Goal: Register for event/course

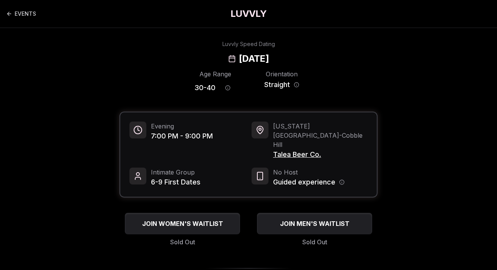
scroll to position [15, 0]
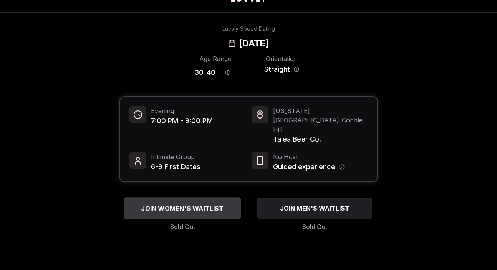
click at [208, 204] on span "JOIN WOMEN'S WAITLIST" at bounding box center [182, 208] width 86 height 9
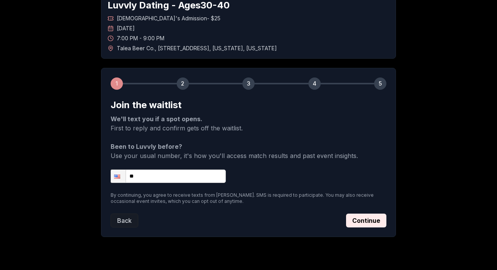
scroll to position [59, 0]
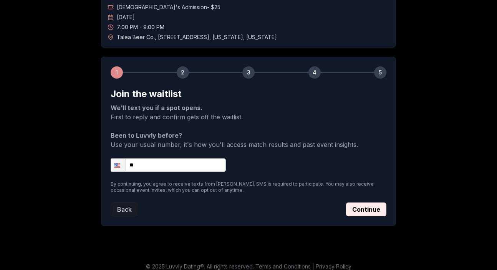
click at [182, 162] on input "**" at bounding box center [168, 165] width 115 height 13
type input "**********"
click at [356, 210] on button "Continue" at bounding box center [366, 210] width 40 height 14
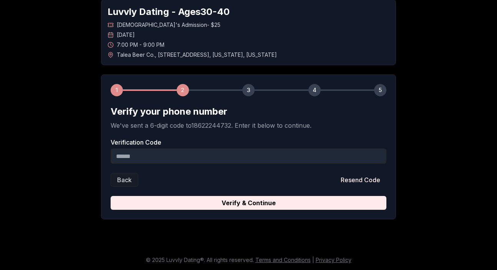
scroll to position [41, 0]
click at [192, 157] on input "Verification Code" at bounding box center [249, 156] width 276 height 15
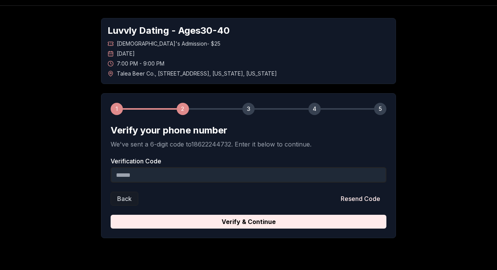
scroll to position [22, 0]
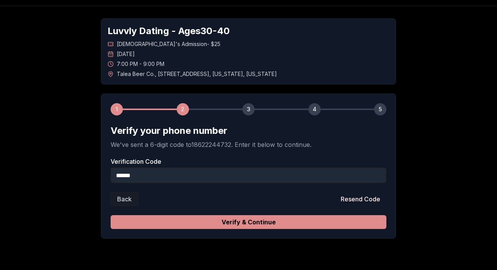
type input "******"
click at [258, 221] on button "Verify & Continue" at bounding box center [249, 222] width 276 height 14
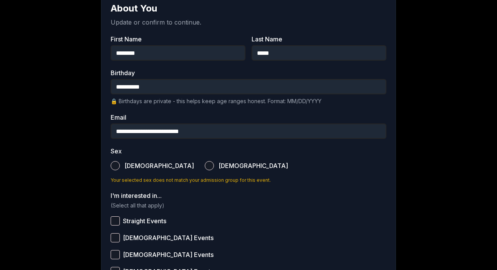
scroll to position [154, 0]
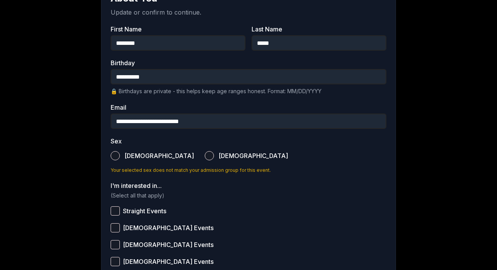
type input "**********"
click at [218, 157] on span "[DEMOGRAPHIC_DATA]" at bounding box center [252, 156] width 69 height 6
click at [205, 157] on button "[DEMOGRAPHIC_DATA]" at bounding box center [209, 155] width 9 height 9
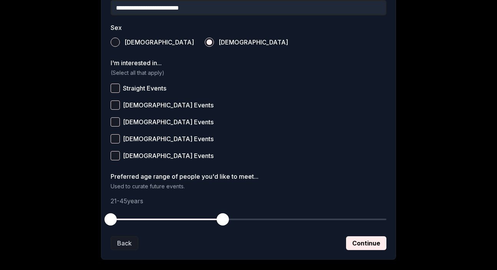
scroll to position [275, 0]
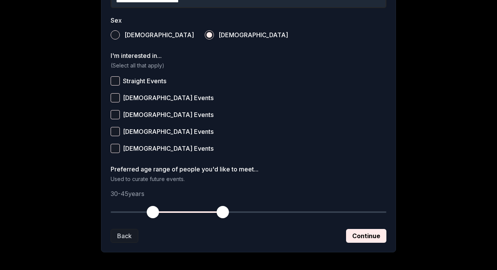
drag, startPoint x: 112, startPoint y: 208, endPoint x: 152, endPoint y: 211, distance: 40.4
click at [152, 211] on span "button" at bounding box center [153, 212] width 12 height 12
drag, startPoint x: 222, startPoint y: 211, endPoint x: 201, endPoint y: 211, distance: 21.1
click at [201, 211] on span "button" at bounding box center [199, 212] width 12 height 12
click at [372, 236] on button "Continue" at bounding box center [366, 236] width 40 height 14
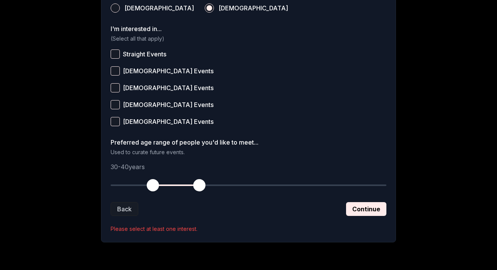
scroll to position [310, 0]
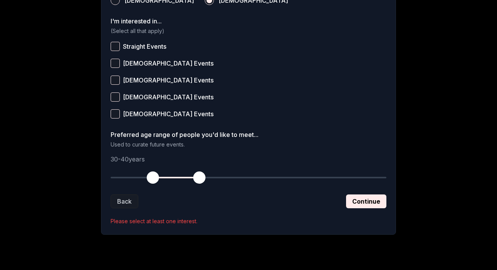
click at [143, 48] on span "Straight Events" at bounding box center [144, 46] width 43 height 6
click at [120, 48] on button "Straight Events" at bounding box center [115, 46] width 9 height 9
click at [363, 201] on button "Continue" at bounding box center [366, 202] width 40 height 14
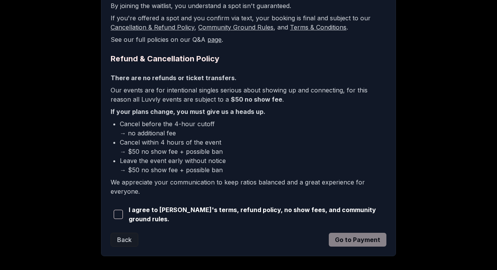
scroll to position [192, 0]
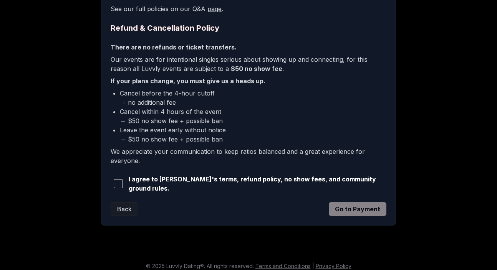
click at [121, 182] on span "button" at bounding box center [118, 183] width 9 height 9
click at [370, 210] on button "Go to Payment" at bounding box center [358, 209] width 58 height 14
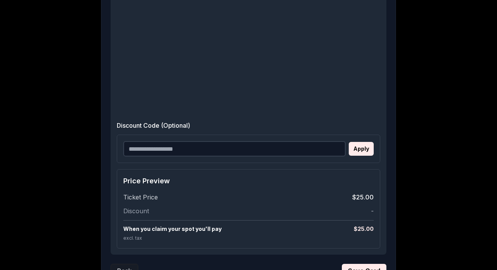
scroll to position [350, 0]
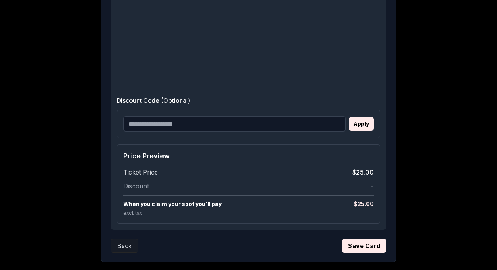
scroll to position [375, 0]
click at [369, 241] on button "Save Card" at bounding box center [364, 246] width 45 height 14
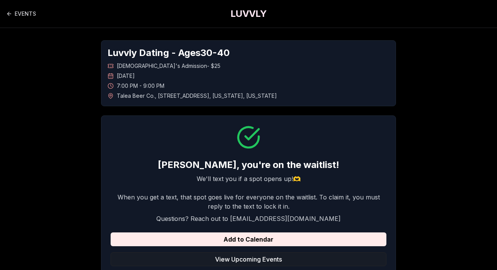
scroll to position [0, 0]
